Goal: Check status: Check status

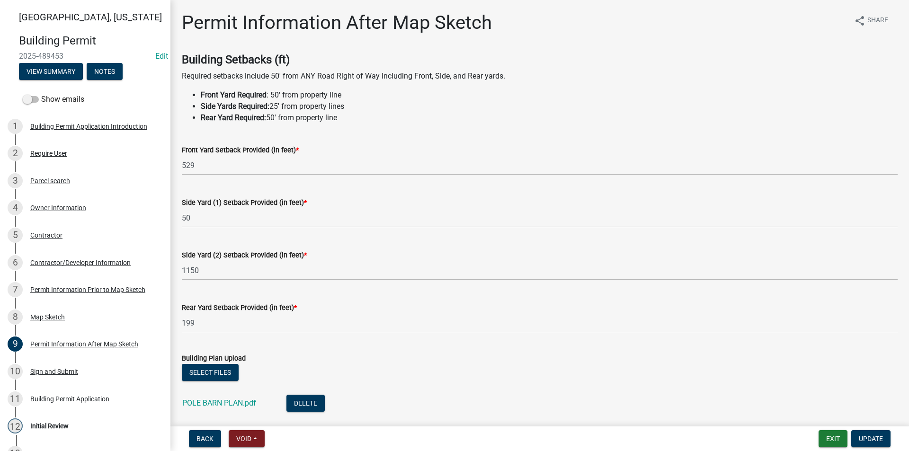
scroll to position [47, 0]
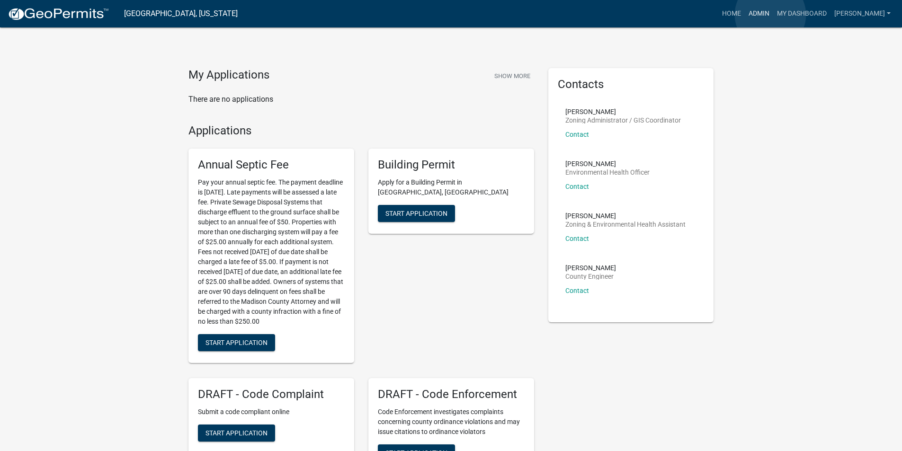
click at [770, 15] on link "Admin" at bounding box center [758, 14] width 28 height 18
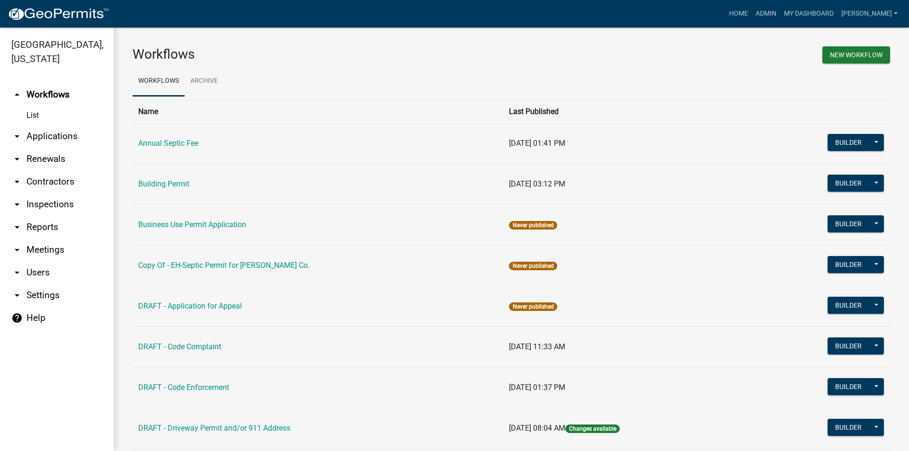
click at [54, 125] on link "arrow_drop_down Applications" at bounding box center [57, 136] width 114 height 23
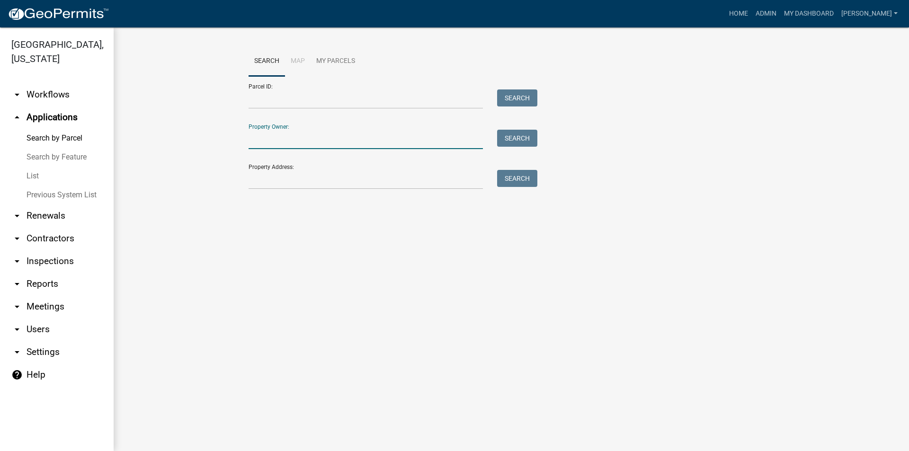
click at [282, 141] on input "Property Owner:" at bounding box center [365, 139] width 234 height 19
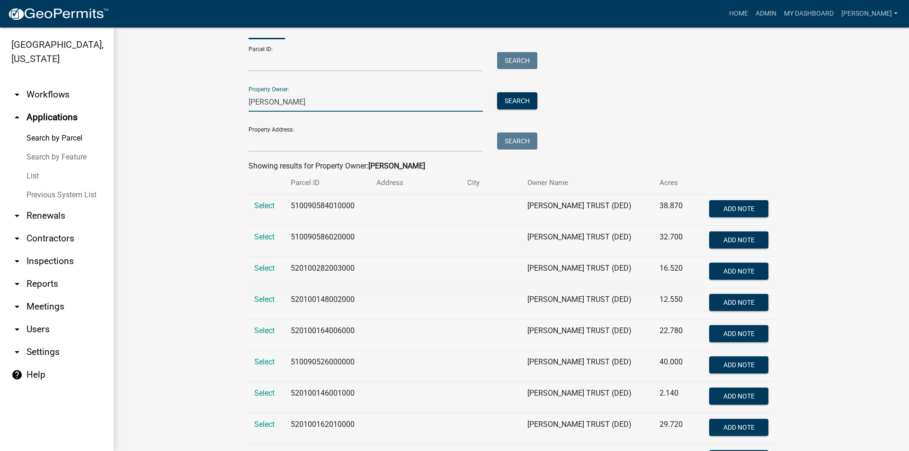
scroll to position [88, 0]
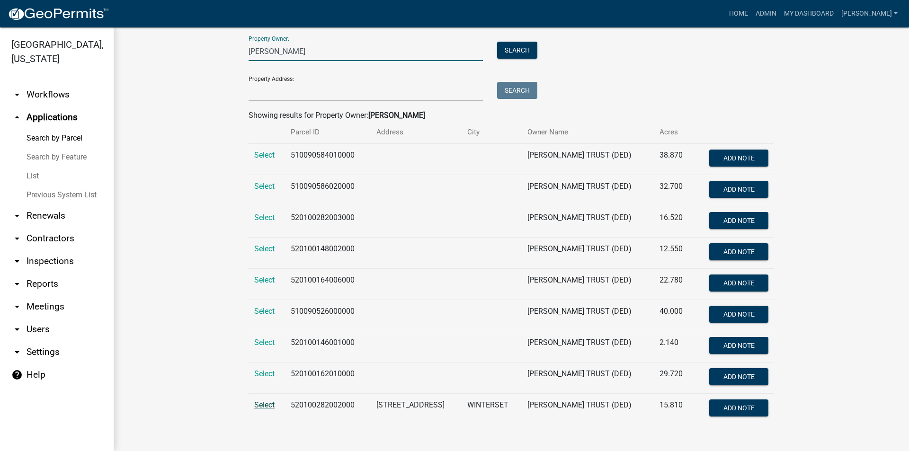
type input "camp, glenna"
click at [265, 405] on span "Select" at bounding box center [264, 404] width 20 height 9
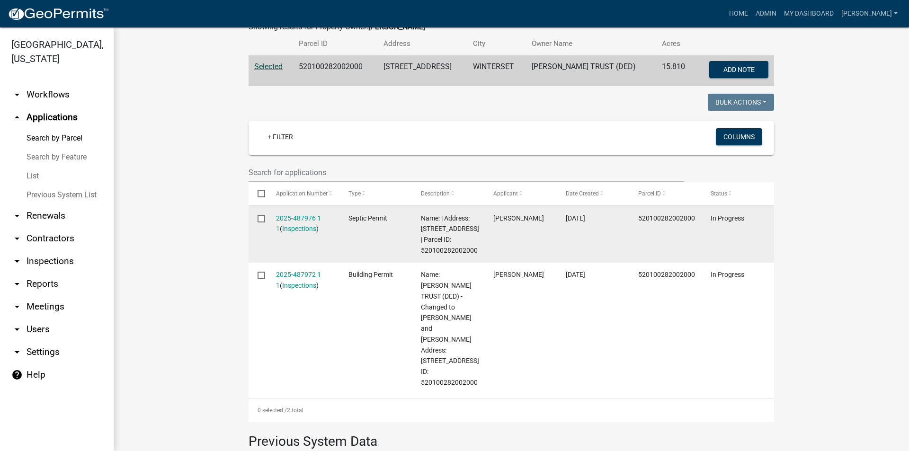
scroll to position [183, 0]
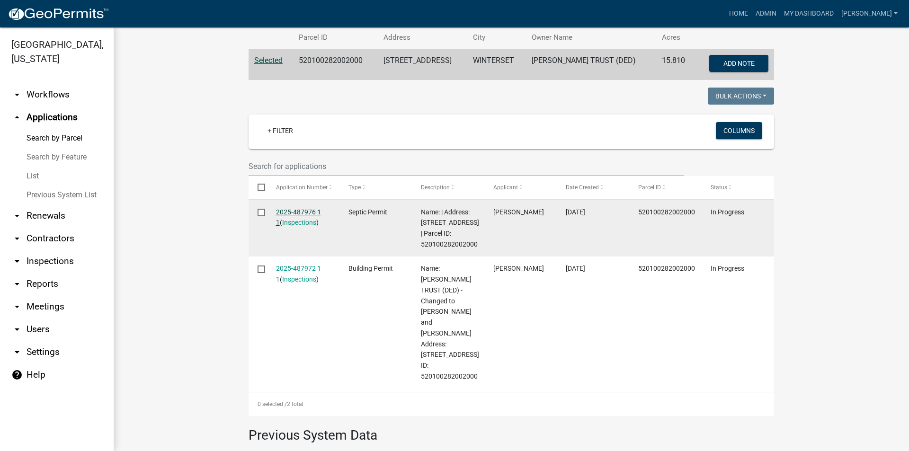
click at [315, 213] on link "2025-487976 1 1" at bounding box center [298, 217] width 45 height 18
